Goal: Information Seeking & Learning: Understand process/instructions

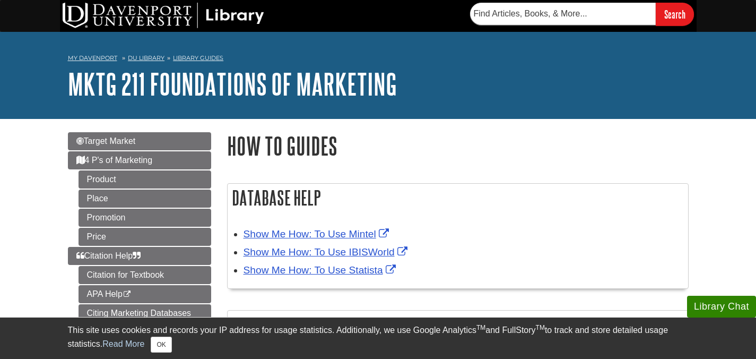
scroll to position [107, 0]
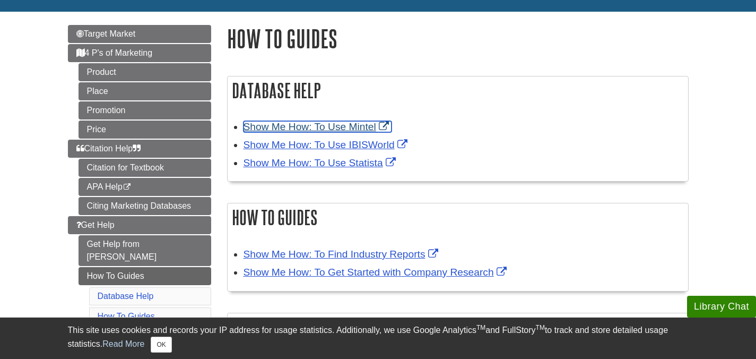
click at [349, 123] on link "Show Me How: To Use Mintel" at bounding box center [318, 126] width 148 height 11
click at [349, 128] on link "Show Me How: To Use Mintel" at bounding box center [318, 126] width 148 height 11
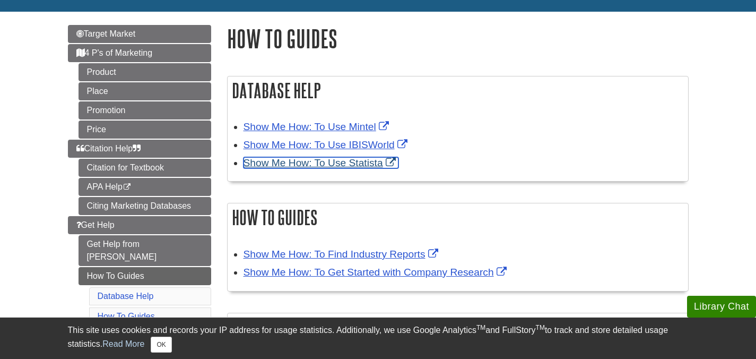
click at [369, 163] on link "Show Me How: To Use Statista" at bounding box center [321, 162] width 155 height 11
click at [369, 164] on link "Show Me How: To Use Statista" at bounding box center [321, 162] width 155 height 11
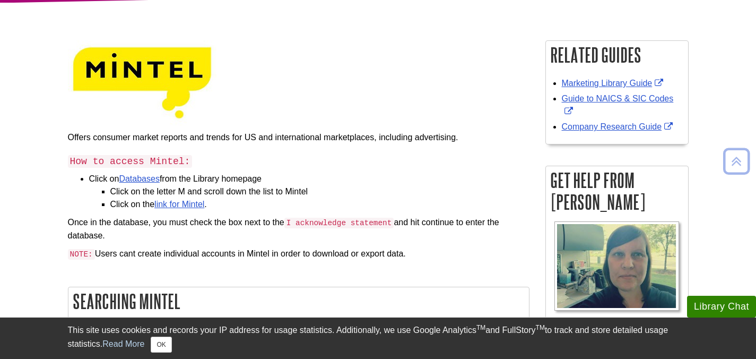
scroll to position [128, 0]
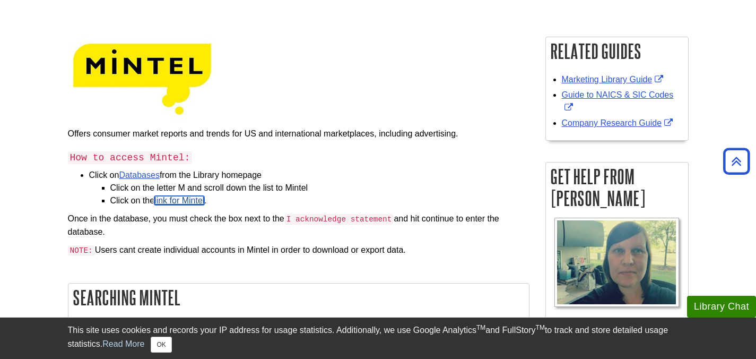
click at [187, 199] on link "link for Mintel" at bounding box center [179, 200] width 50 height 9
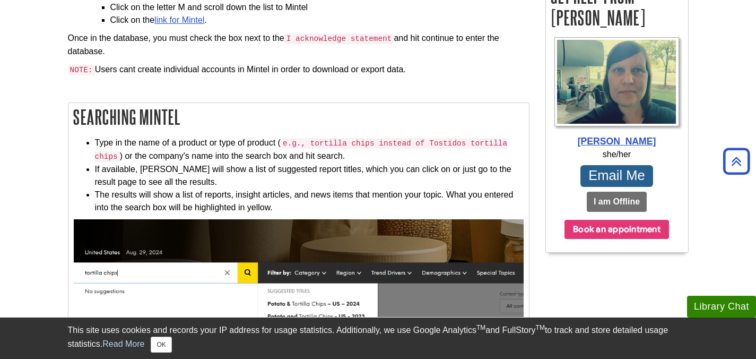
scroll to position [310, 0]
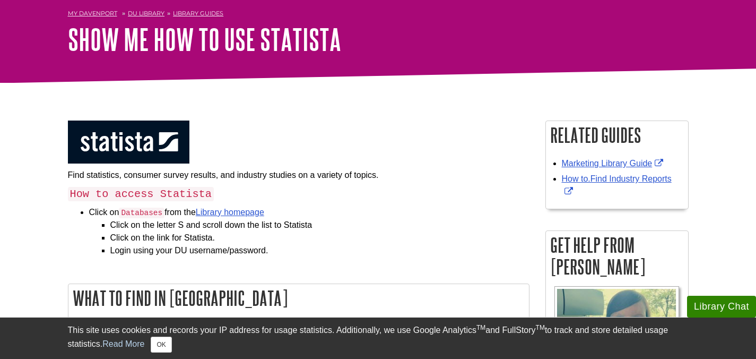
scroll to position [46, 0]
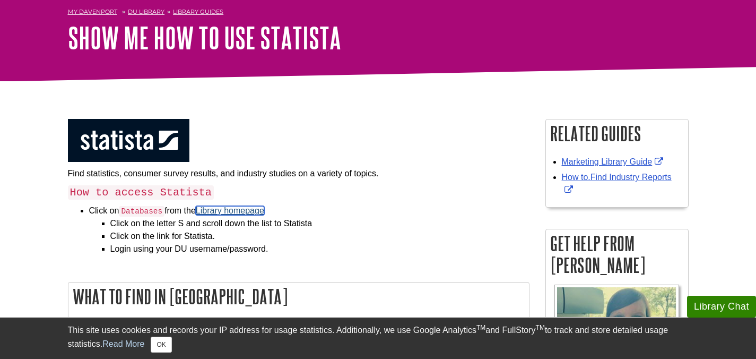
click at [253, 210] on link "Library homepage" at bounding box center [230, 210] width 68 height 9
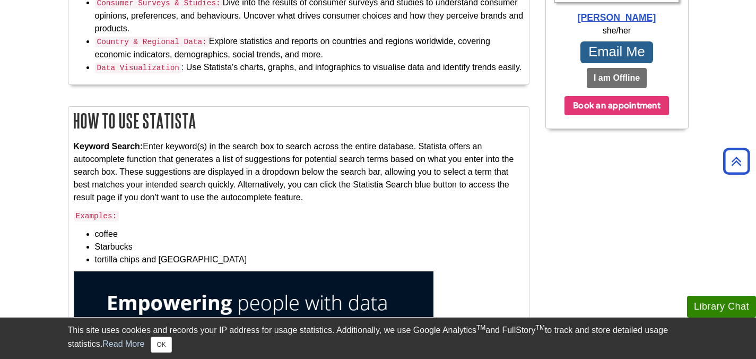
scroll to position [418, 0]
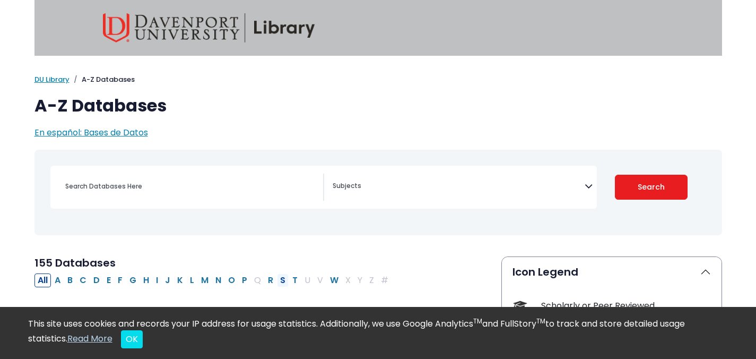
click at [282, 281] on button "S" at bounding box center [283, 280] width 12 height 14
select select "Database Subject Filter"
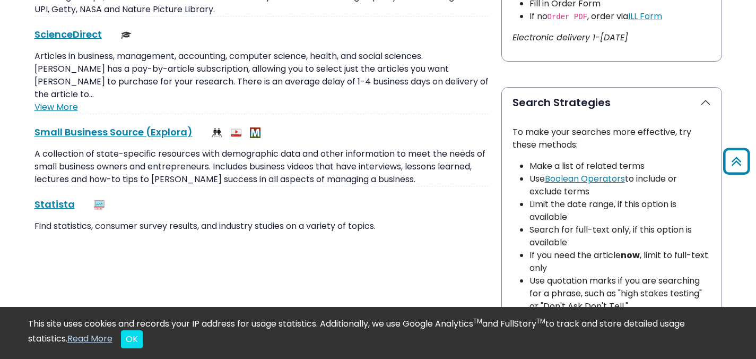
scroll to position [694, 0]
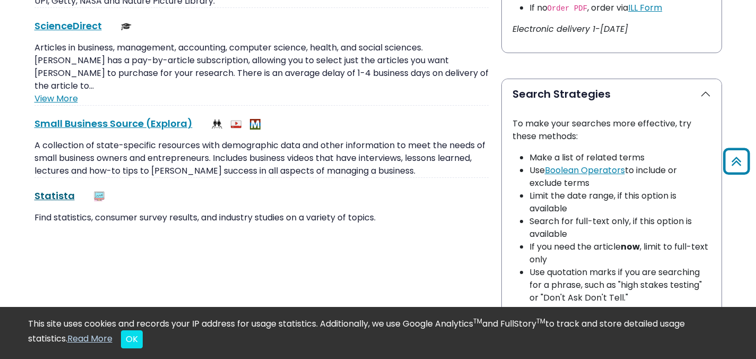
click at [58, 189] on link "Statista This link opens in a new window" at bounding box center [54, 195] width 40 height 13
